Goal: Find specific page/section: Find specific page/section

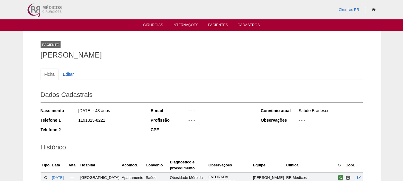
click at [222, 24] on link "Pacientes" at bounding box center [218, 25] width 20 height 5
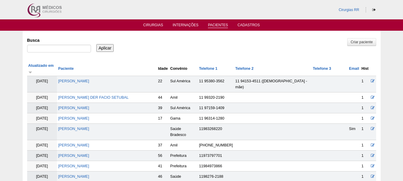
click at [67, 54] on div at bounding box center [59, 50] width 64 height 11
click at [67, 47] on input "Busca" at bounding box center [59, 49] width 64 height 8
paste input "[PERSON_NAME]"
type input "[PERSON_NAME]"
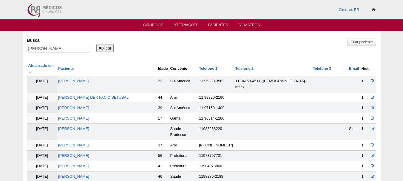
scroll to position [0, 0]
click at [101, 47] on input "Aplicar" at bounding box center [105, 48] width 18 height 8
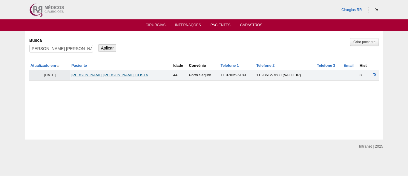
click at [117, 74] on link "[PERSON_NAME] [PERSON_NAME] COSTA" at bounding box center [109, 75] width 77 height 4
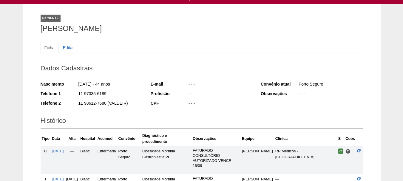
scroll to position [60, 0]
